Goal: Consume media (video, audio)

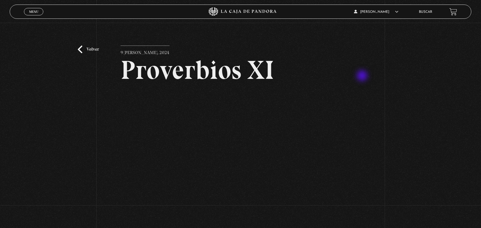
scroll to position [36, 0]
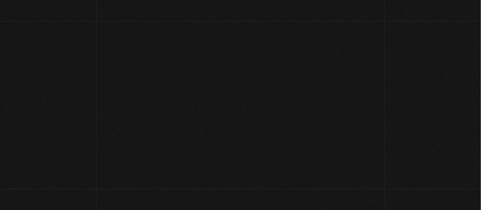
scroll to position [36, 0]
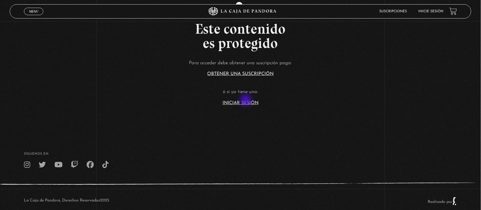
click at [246, 101] on link "Iniciar Sesión" at bounding box center [240, 103] width 36 height 5
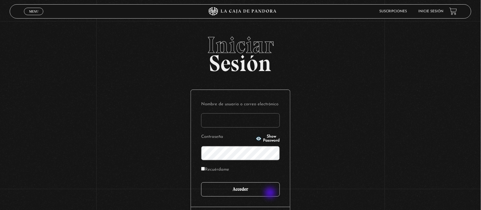
type input "ANGE-LU"
click at [271, 193] on input "Acceder" at bounding box center [240, 189] width 79 height 14
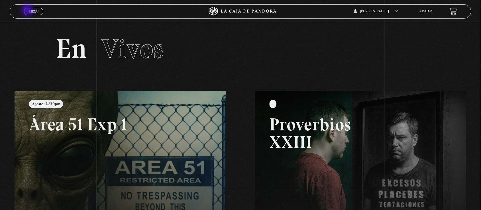
click at [28, 11] on link "Menu Cerrar" at bounding box center [33, 11] width 19 height 7
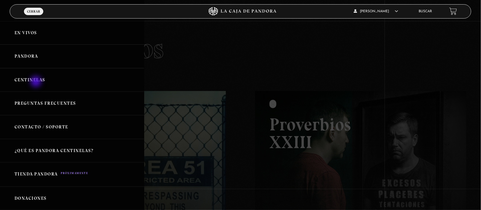
click at [36, 82] on link "Centinelas" at bounding box center [72, 80] width 144 height 24
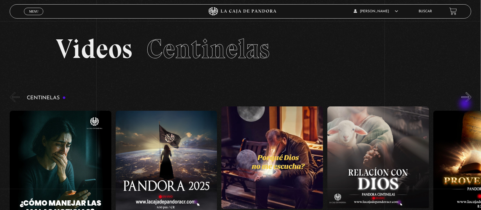
click at [466, 104] on div "Centinelas" at bounding box center [245, 160] width 471 height 139
click at [468, 99] on button "»" at bounding box center [466, 97] width 10 height 10
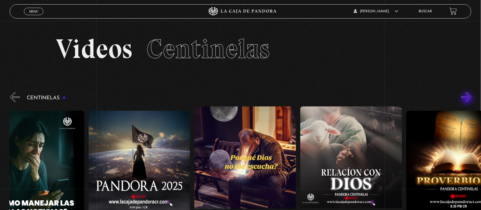
click at [468, 99] on button "»" at bounding box center [466, 97] width 10 height 10
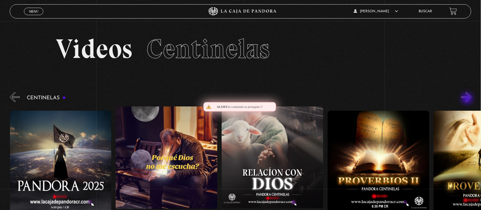
click at [468, 99] on button "»" at bounding box center [466, 97] width 10 height 10
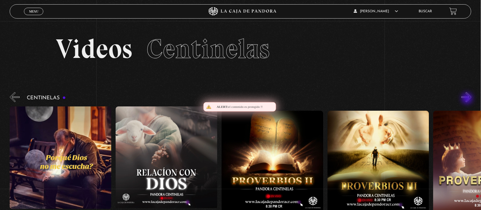
click at [468, 99] on button "»" at bounding box center [466, 97] width 10 height 10
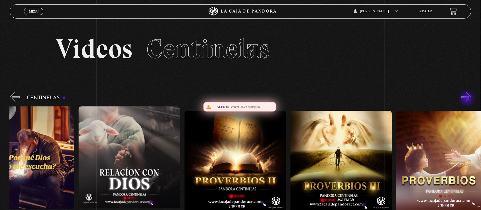
click at [468, 99] on button "»" at bounding box center [466, 97] width 10 height 10
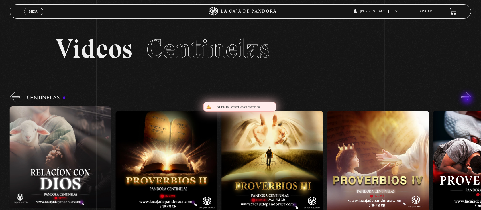
click at [468, 99] on button "»" at bounding box center [466, 97] width 10 height 10
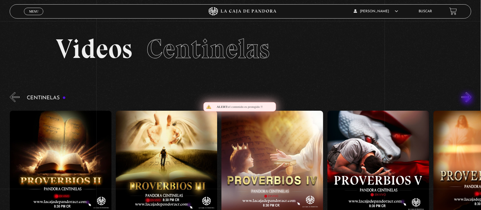
click at [468, 99] on button "»" at bounding box center [466, 97] width 10 height 10
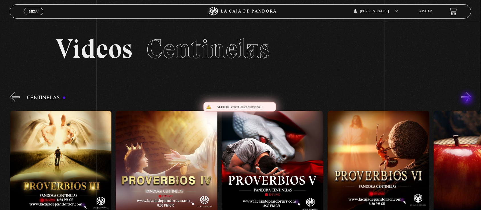
click at [468, 99] on button "»" at bounding box center [466, 97] width 10 height 10
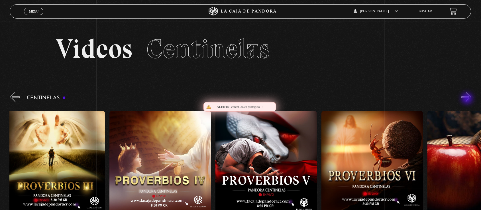
click at [468, 99] on button "»" at bounding box center [466, 97] width 10 height 10
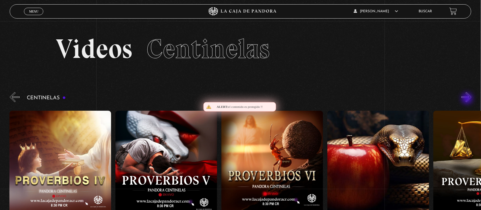
click at [468, 99] on button "»" at bounding box center [466, 97] width 10 height 10
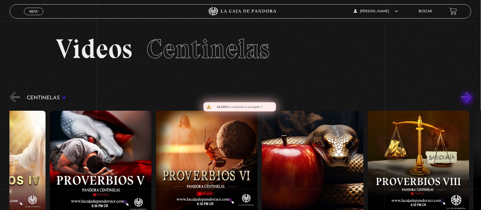
click at [468, 99] on button "»" at bounding box center [466, 97] width 10 height 10
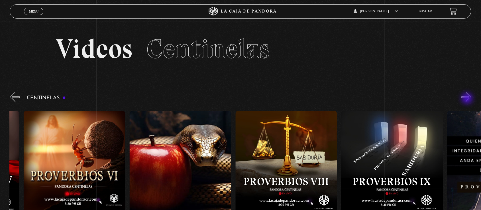
click at [468, 99] on button "»" at bounding box center [466, 97] width 10 height 10
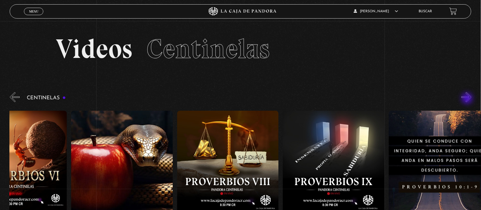
click at [468, 99] on button "»" at bounding box center [466, 97] width 10 height 10
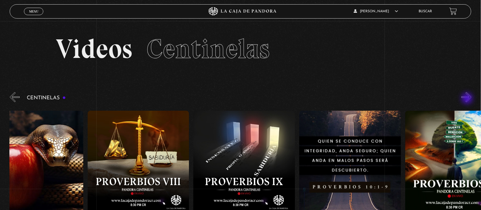
click at [468, 99] on button "»" at bounding box center [466, 97] width 10 height 10
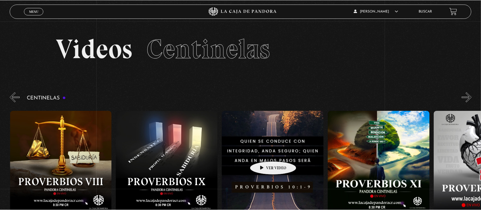
scroll to position [0, 1059]
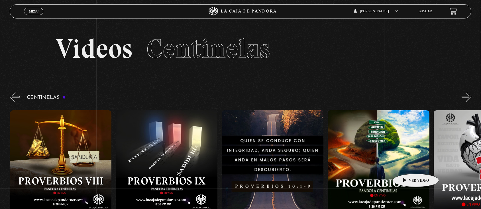
click at [407, 165] on figure at bounding box center [378, 161] width 102 height 103
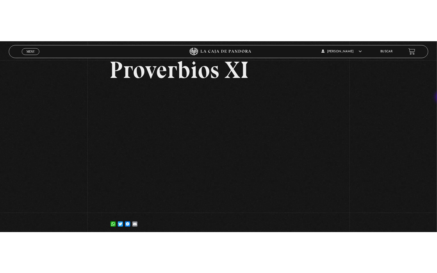
scroll to position [40, 0]
